Goal: Task Accomplishment & Management: Manage account settings

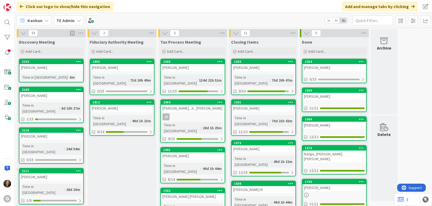
click at [77, 22] on icon at bounding box center [79, 20] width 4 height 4
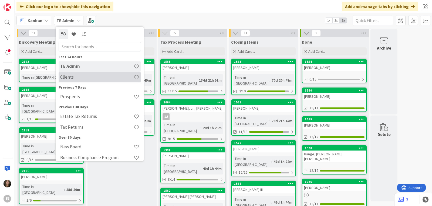
click at [70, 76] on h4 "Clients" at bounding box center [96, 76] width 73 height 5
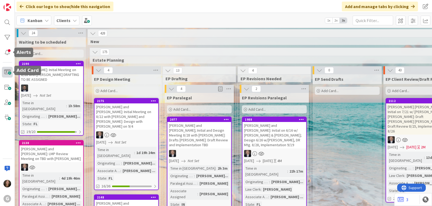
drag, startPoint x: 7, startPoint y: 72, endPoint x: 9, endPoint y: 70, distance: 3.5
click at [7, 72] on span at bounding box center [7, 72] width 11 height 11
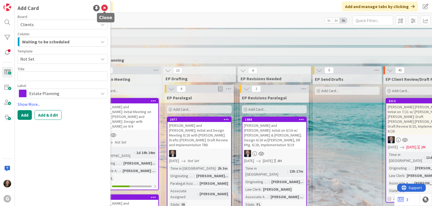
click at [105, 7] on icon at bounding box center [104, 8] width 6 height 6
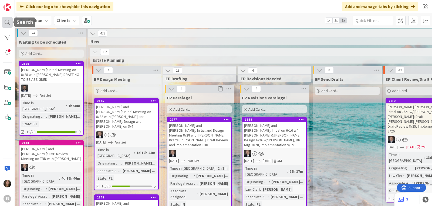
click at [8, 20] on div at bounding box center [7, 22] width 11 height 11
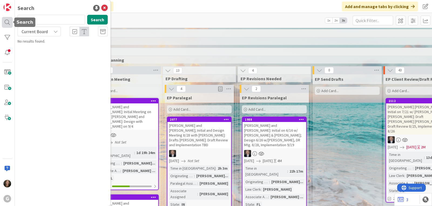
drag, startPoint x: 47, startPoint y: 21, endPoint x: 7, endPoint y: 19, distance: 39.7
click at [7, 19] on div "G Search aimetti Search Current Board No results found." at bounding box center [7, 103] width 15 height 206
type input "louv"
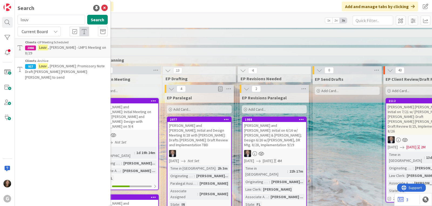
click at [41, 46] on mark "Louv" at bounding box center [43, 48] width 10 height 6
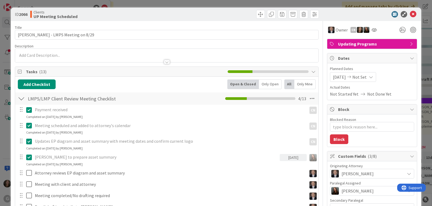
type textarea "x"
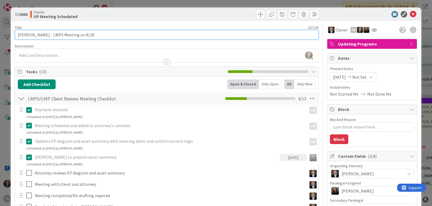
click at [91, 34] on input "[PERSON_NAME] - LMPS Meeting on 8/29" at bounding box center [167, 35] width 304 height 10
type input "[PERSON_NAME] - LMPS Meeting on 8/29:"
type textarea "x"
type input "[PERSON_NAME] - LMPS Meeting on 8/29: Draft [PERSON_NAME]"
type textarea "x"
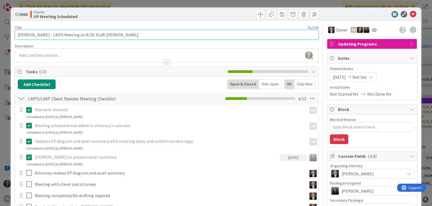
type input "[PERSON_NAME] - LMPS Meeting on 8/29: Draft [PERSON_NAME]:"
type textarea "x"
type input "[PERSON_NAME] - LMPS Meeting on 8/29: Draft [PERSON_NAME]: Signing"
type textarea "x"
type input "[PERSON_NAME] - LMPS Meeting on 8/29: Draft [PERSON_NAME]: Signing T"
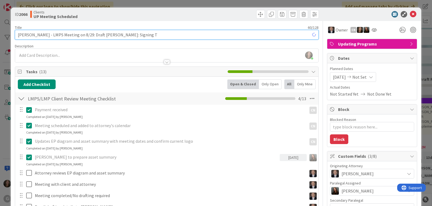
type textarea "x"
type input "[PERSON_NAME] - LMPS Meeting on 8/29: Draft [PERSON_NAME]: Signing TBD"
type textarea "x"
type input "[PERSON_NAME] - LMPS Meeting on 8/29: Draft [PERSON_NAME]: Signing TBD"
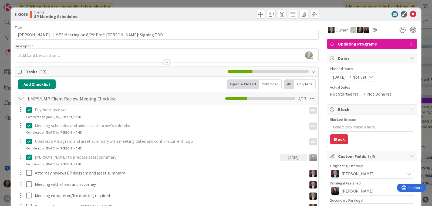
type textarea "x"
